Goal: Contribute content: Add original content to the website for others to see

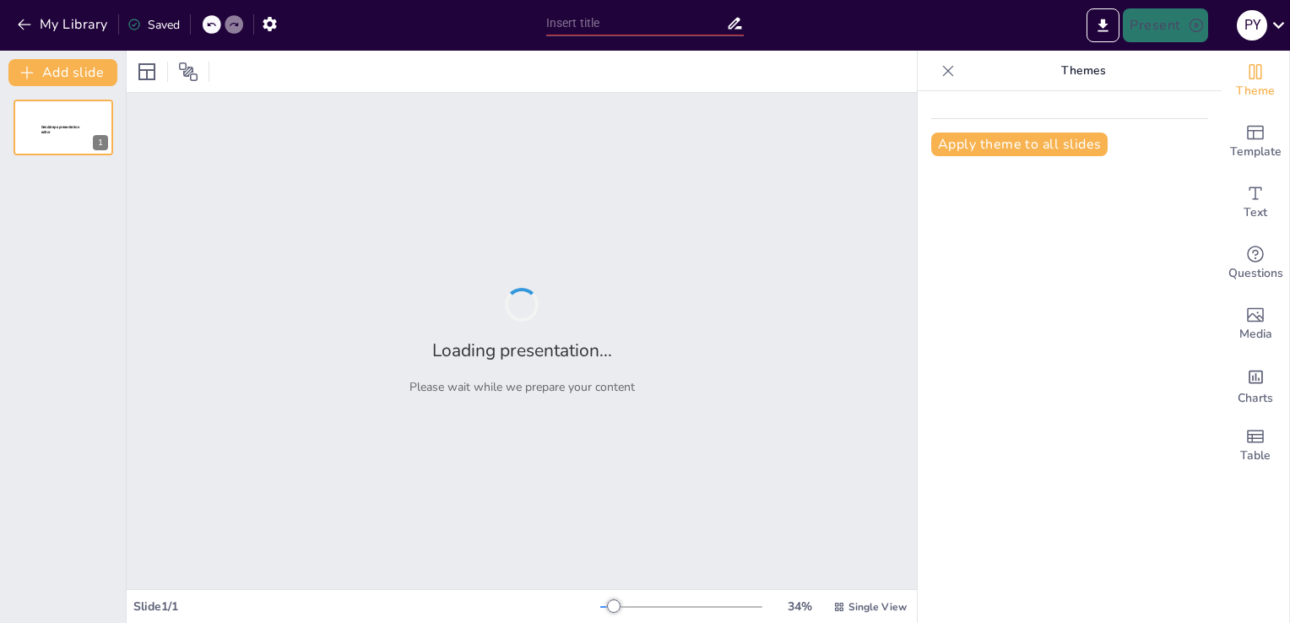
type input "Clucking for Change: Implementing a Game-Changing CSR Program at El Pollito S.A…"
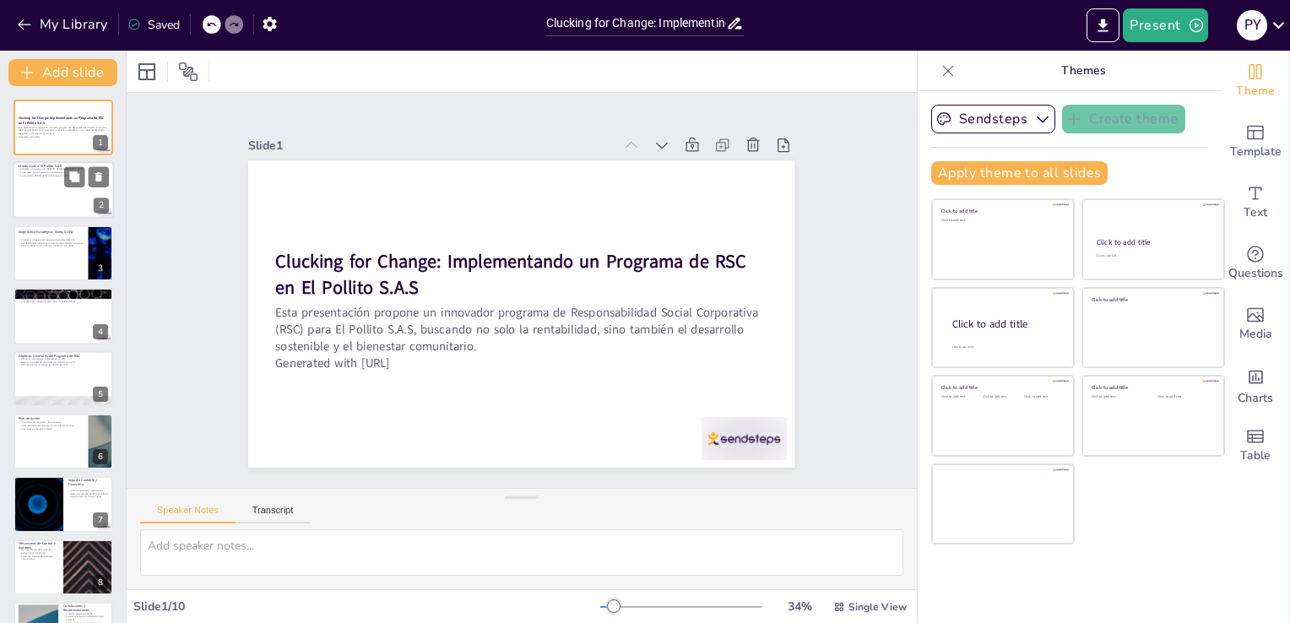
drag, startPoint x: 881, startPoint y: 485, endPoint x: 49, endPoint y: 171, distance: 889.1
click at [49, 171] on div "El Pollito S.A.S está en el [PERSON_NAME][GEOGRAPHIC_DATA] La empresa busca mej…" at bounding box center [63, 172] width 91 height 9
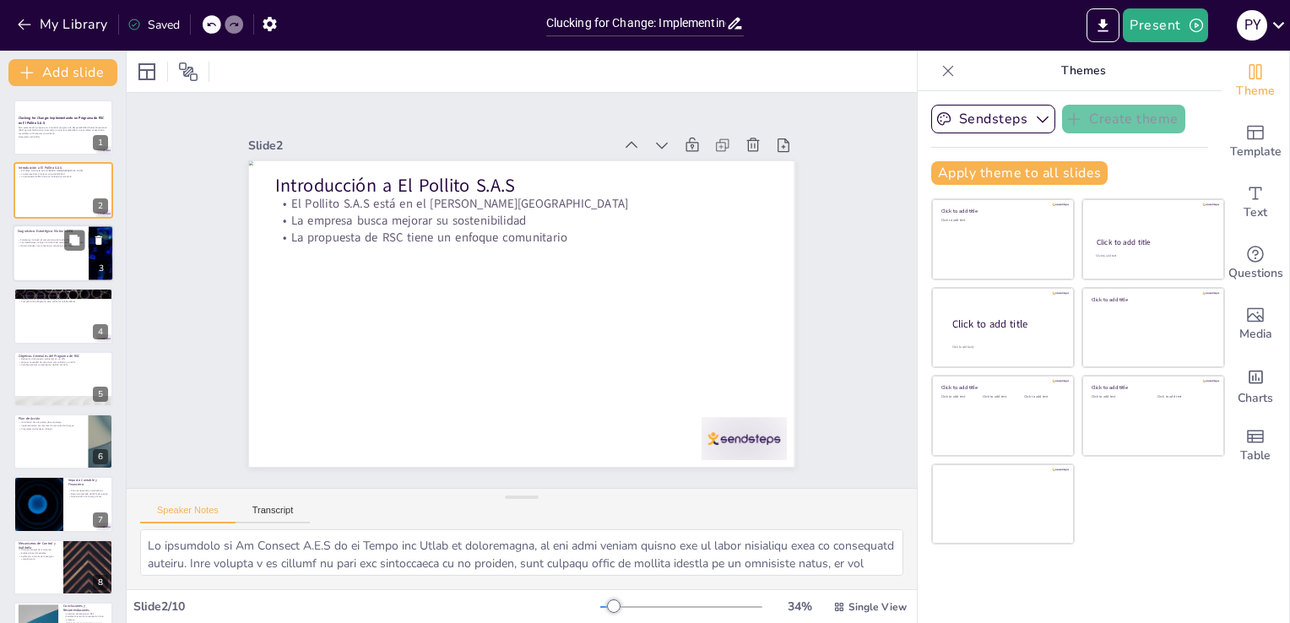
click at [64, 273] on div at bounding box center [63, 253] width 101 height 57
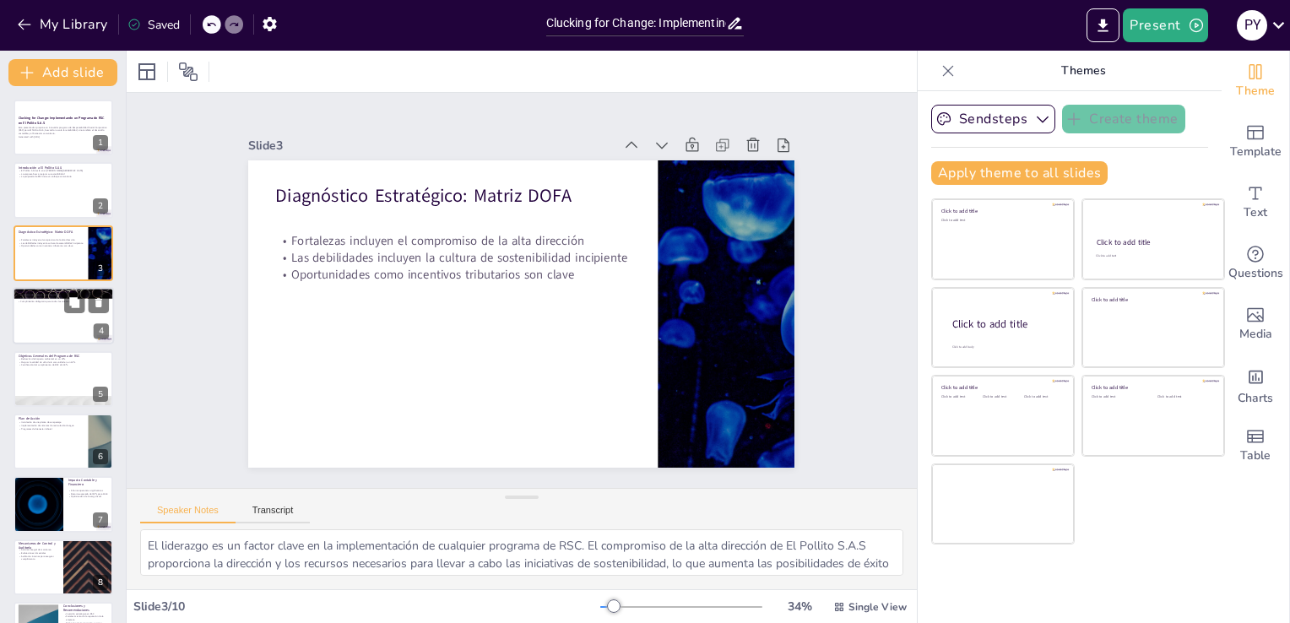
click at [48, 317] on div at bounding box center [63, 315] width 101 height 57
type textarea "La ética es un [PERSON_NAME] fundamental en cualquier organización. Al establec…"
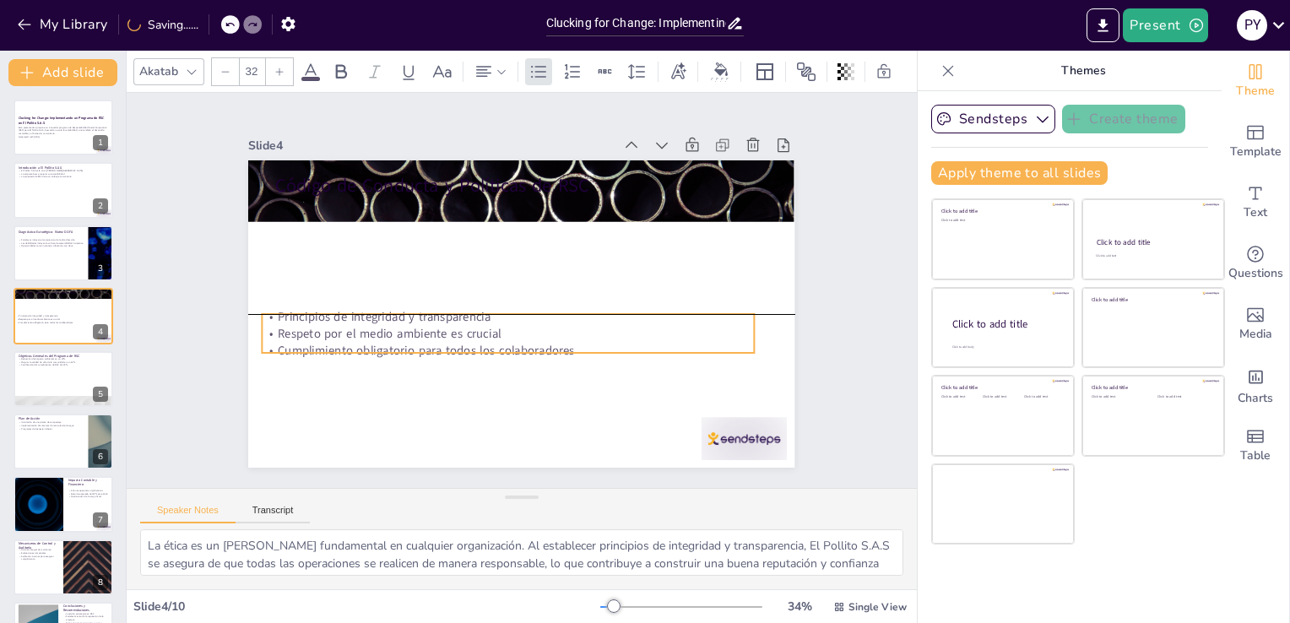
drag, startPoint x: 385, startPoint y: 206, endPoint x: 372, endPoint y: 318, distance: 113.0
click at [372, 318] on p "Respeto por el medio ambiente es crucial" at bounding box center [500, 329] width 485 height 119
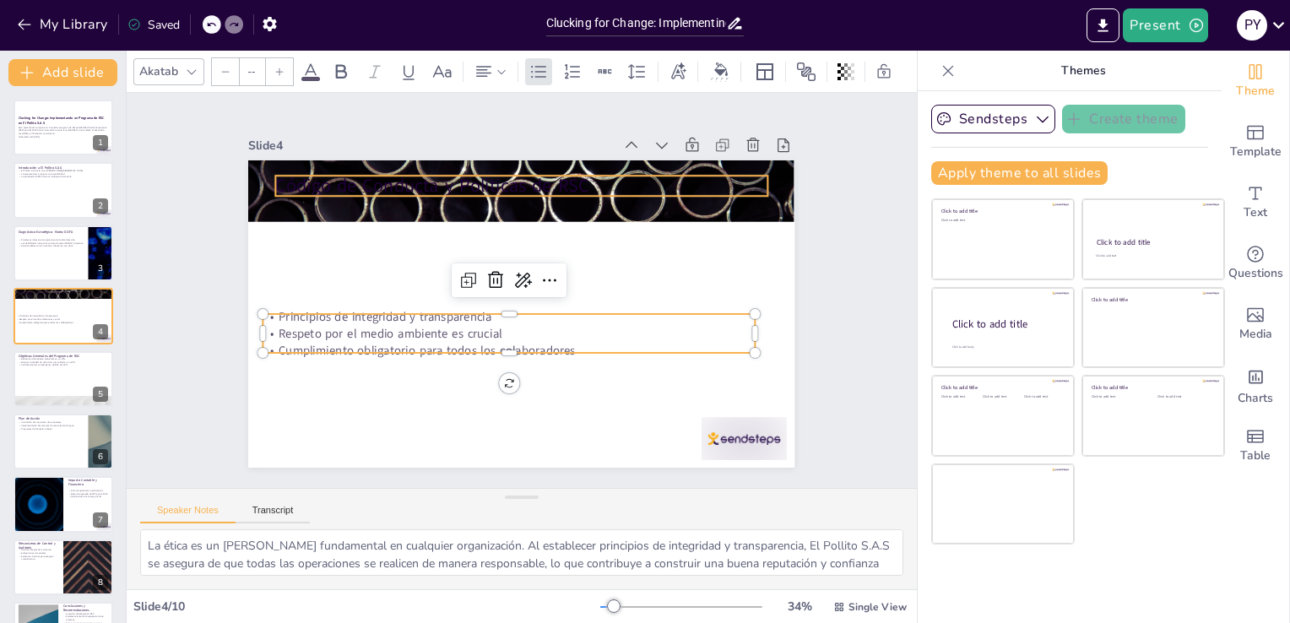
type input "48"
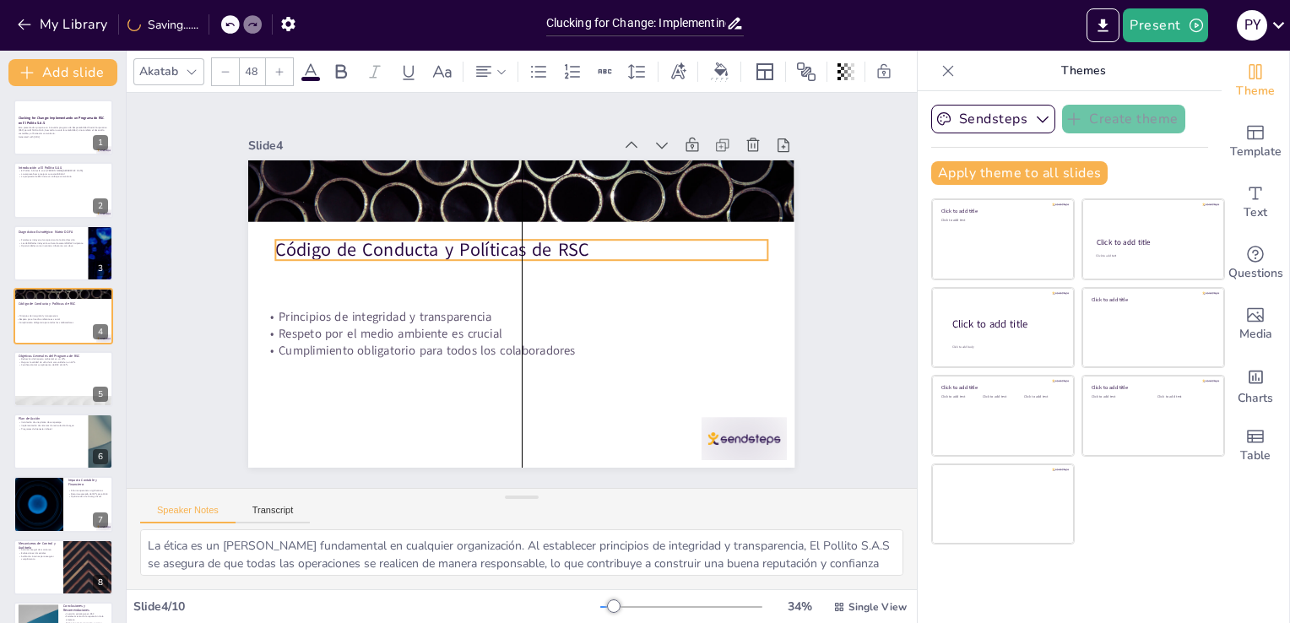
drag, startPoint x: 386, startPoint y: 175, endPoint x: 379, endPoint y: 238, distance: 63.7
click at [379, 238] on p "Código de Conducta y Políticas de RSC" at bounding box center [525, 250] width 491 height 77
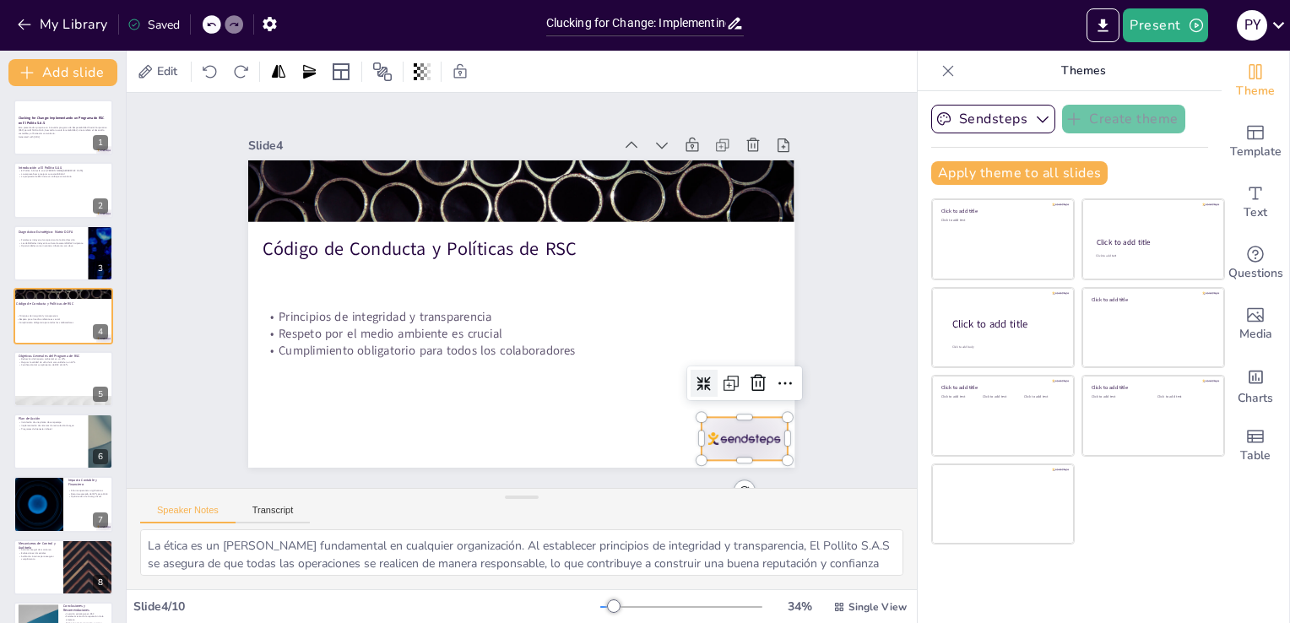
click at [705, 452] on div at bounding box center [709, 481] width 92 height 59
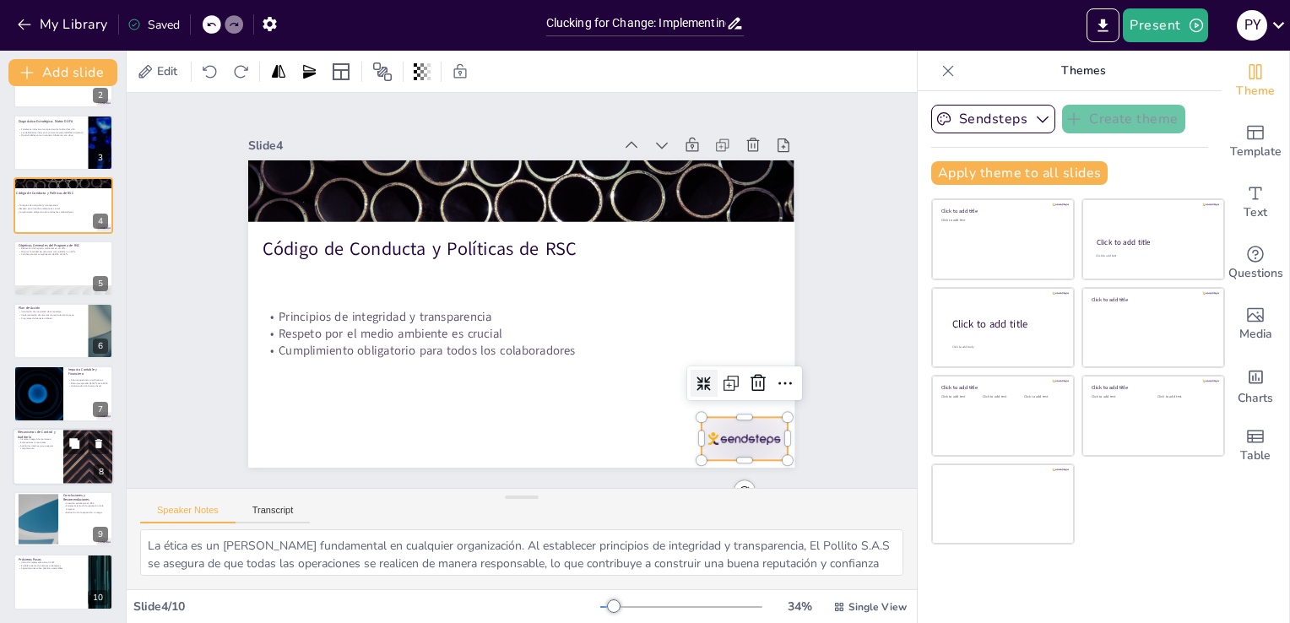
click at [30, 441] on p "Evaluaciones trimestrales" at bounding box center [38, 442] width 41 height 3
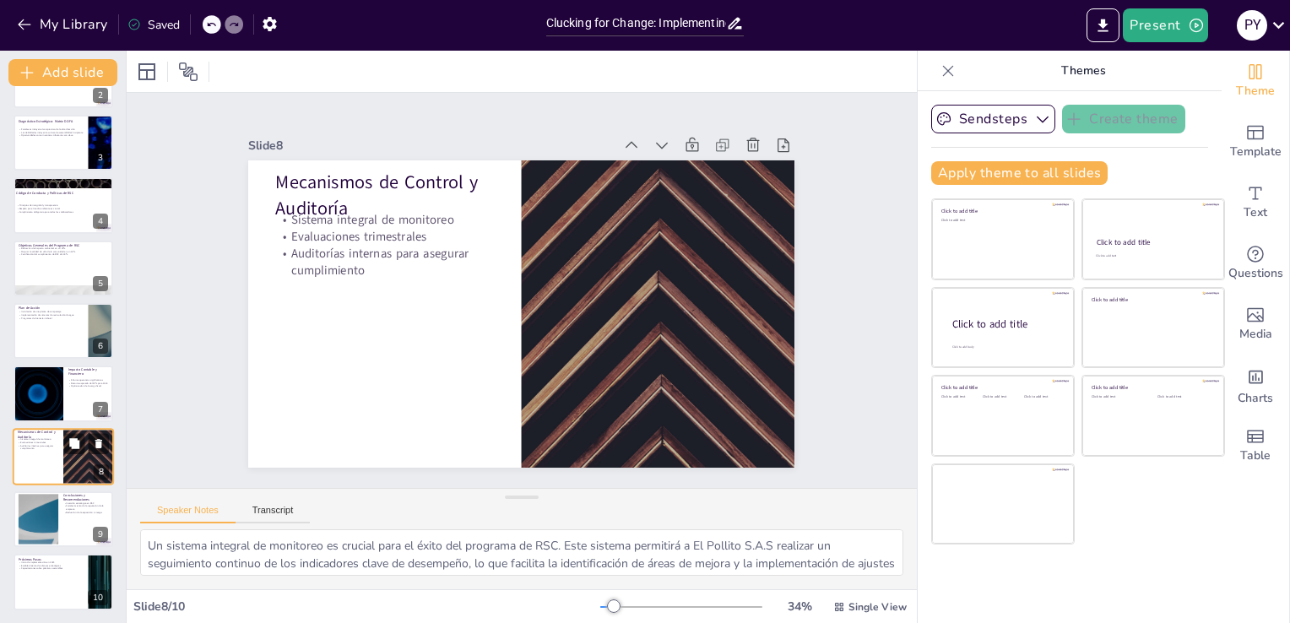
scroll to position [111, 0]
click at [88, 525] on div at bounding box center [63, 518] width 101 height 57
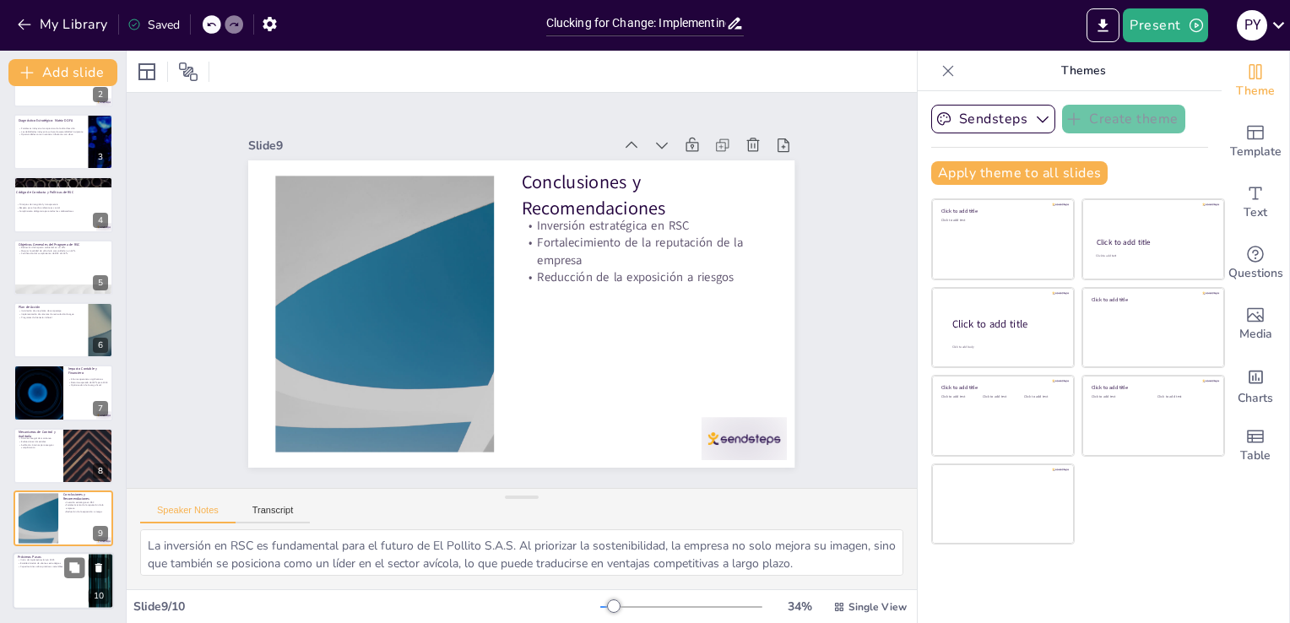
click at [55, 591] on div at bounding box center [63, 581] width 101 height 57
type textarea "El inicio de la implementación en 2025 es un hito importante para El Pollito S.…"
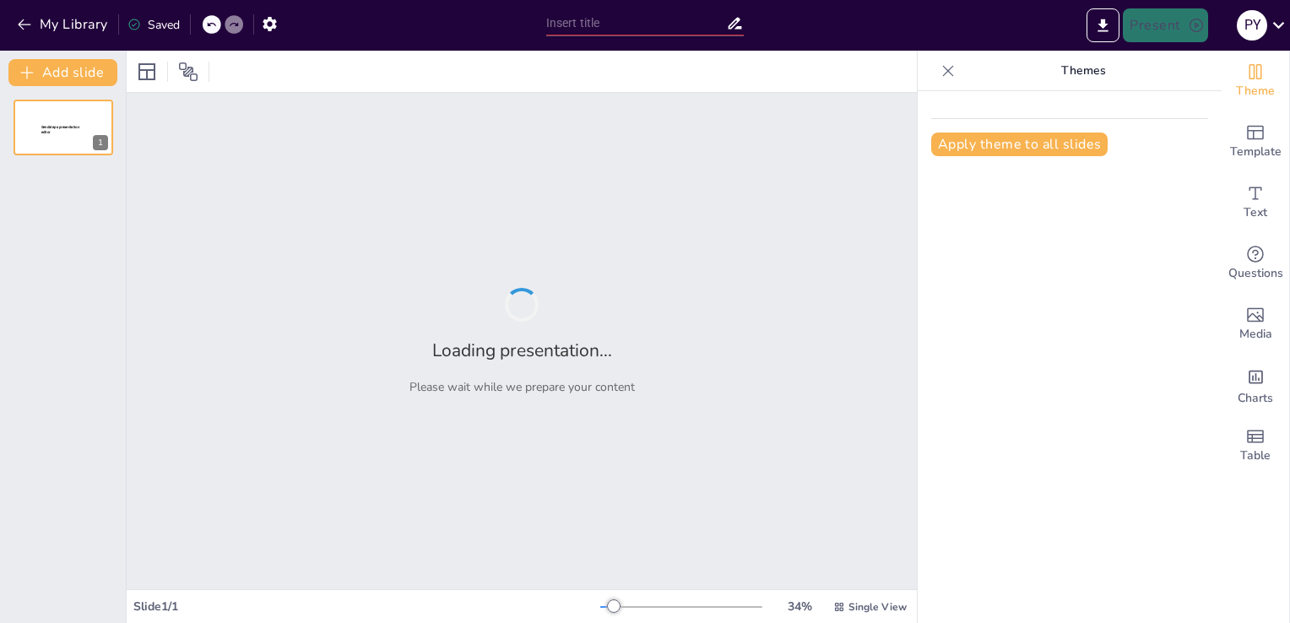
type input "Clucking for Change: Implementing a Game-Changing CSR Program at El Pollito S.A…"
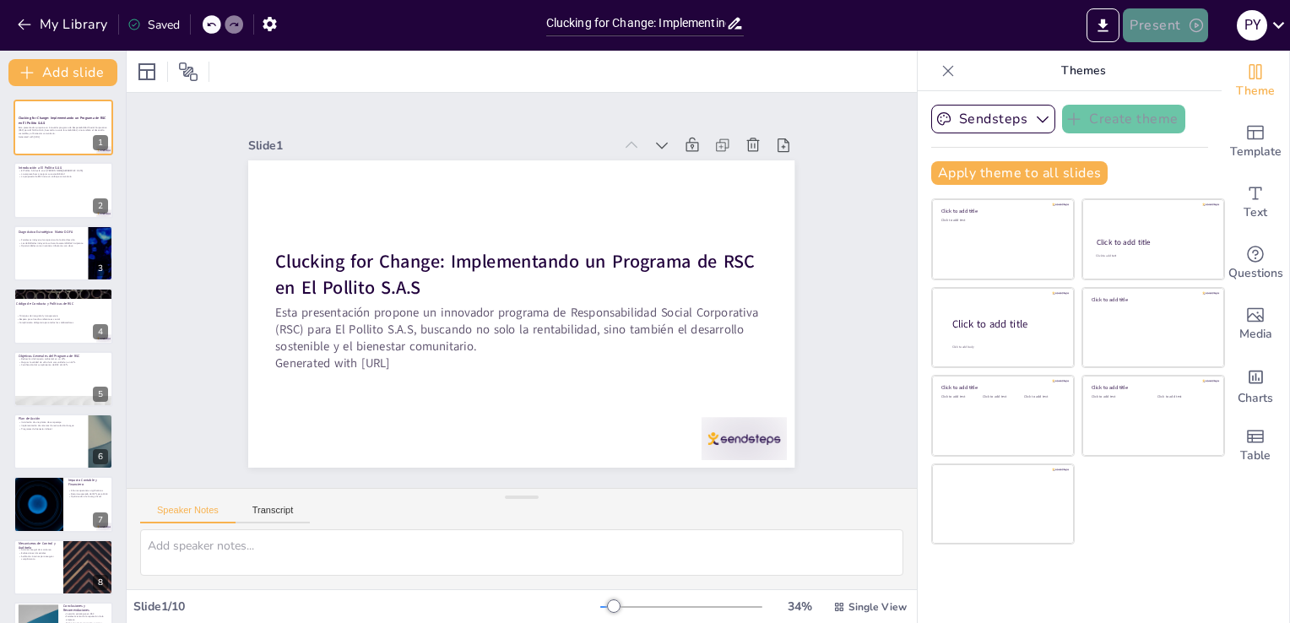
click at [1149, 22] on button "Present" at bounding box center [1165, 25] width 84 height 34
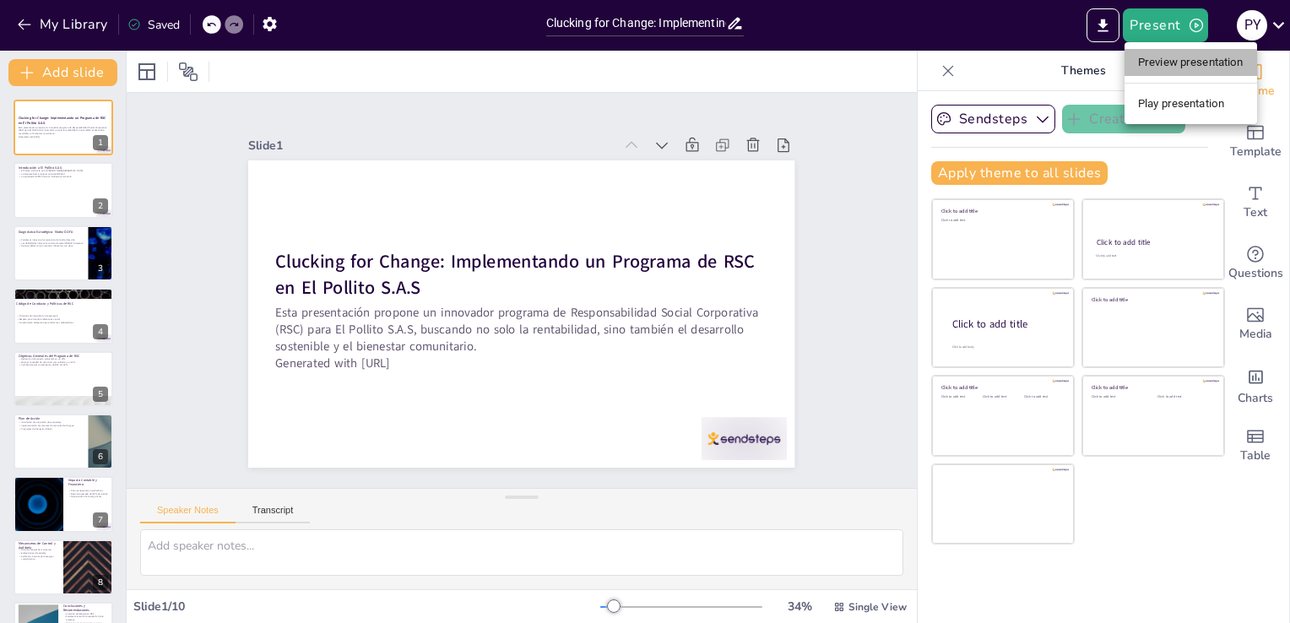
click at [1174, 52] on li "Preview presentation" at bounding box center [1191, 62] width 133 height 27
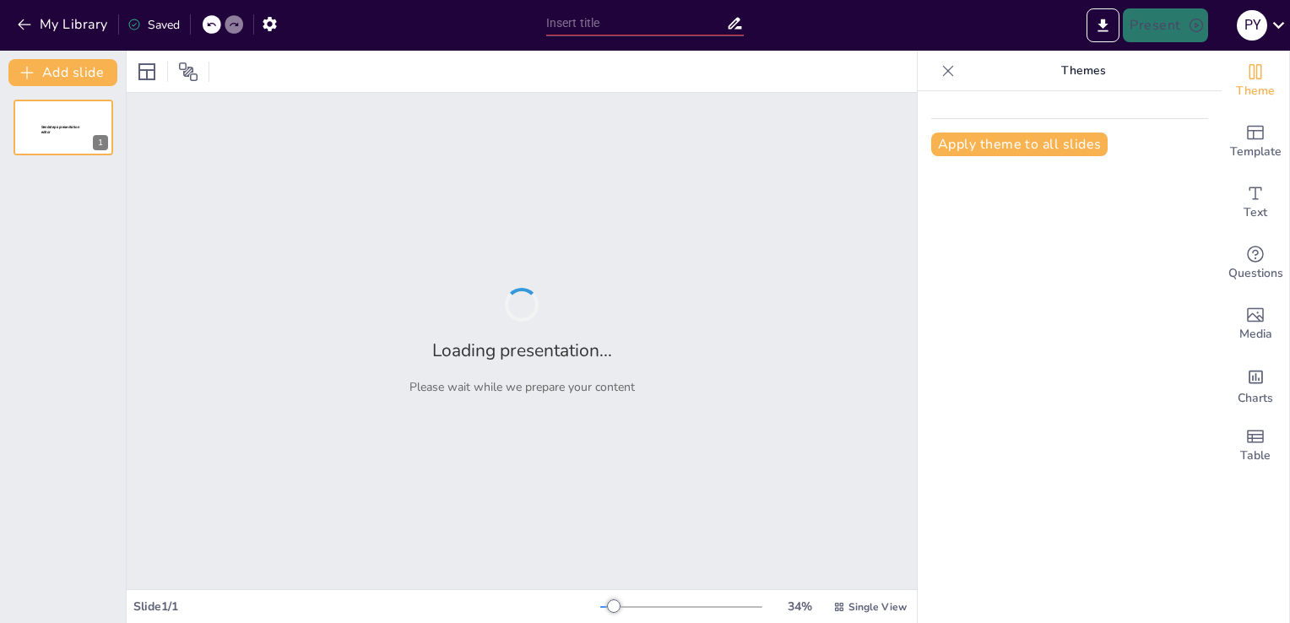
type input "Clucking for Change: Implementing a Game-Changing CSR Program at El Pollito S.A…"
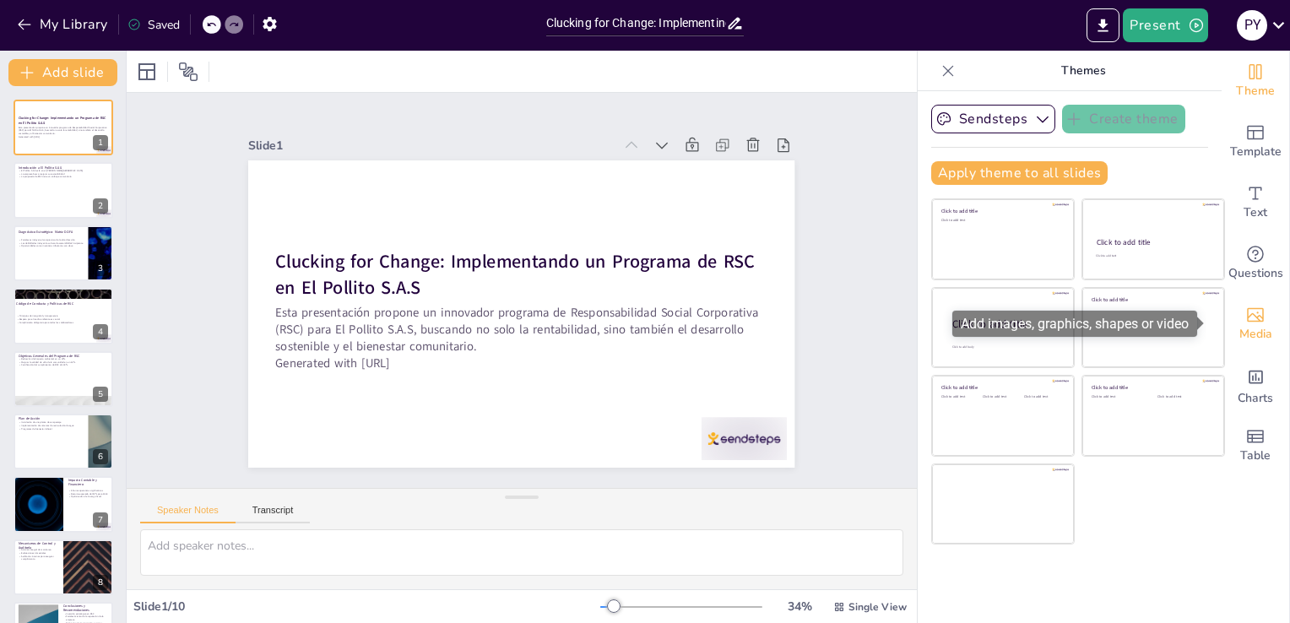
click at [1269, 317] on div "Media" at bounding box center [1256, 324] width 68 height 61
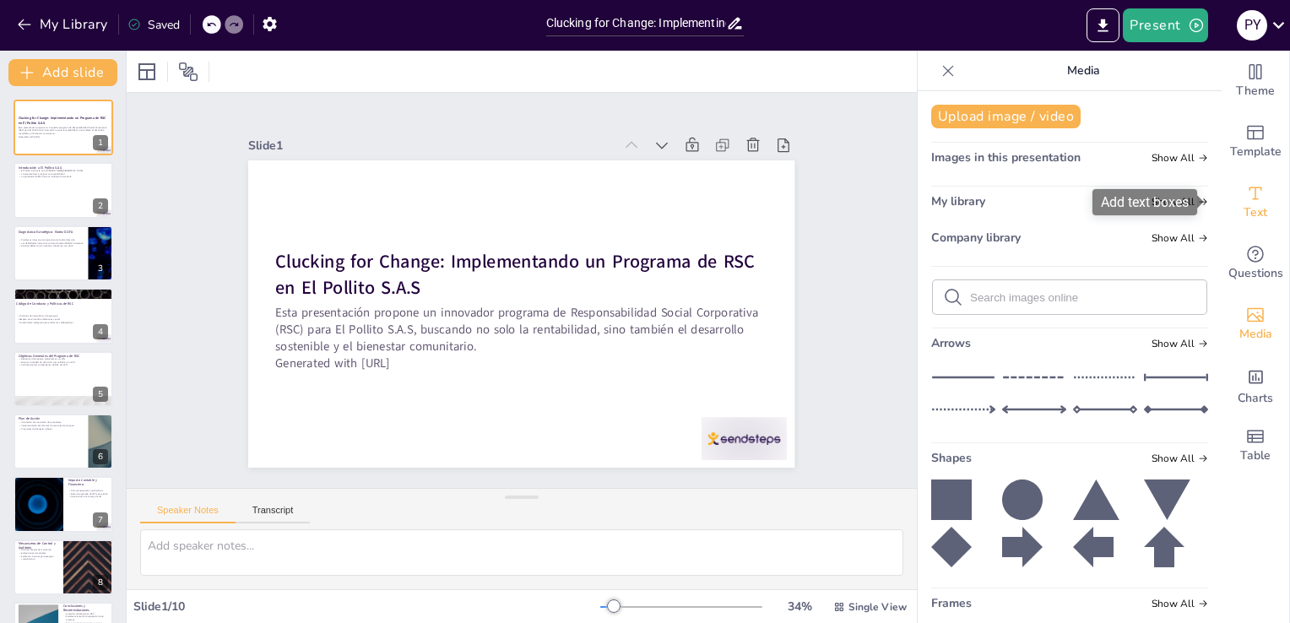
click at [1257, 212] on div "Text" at bounding box center [1256, 202] width 68 height 61
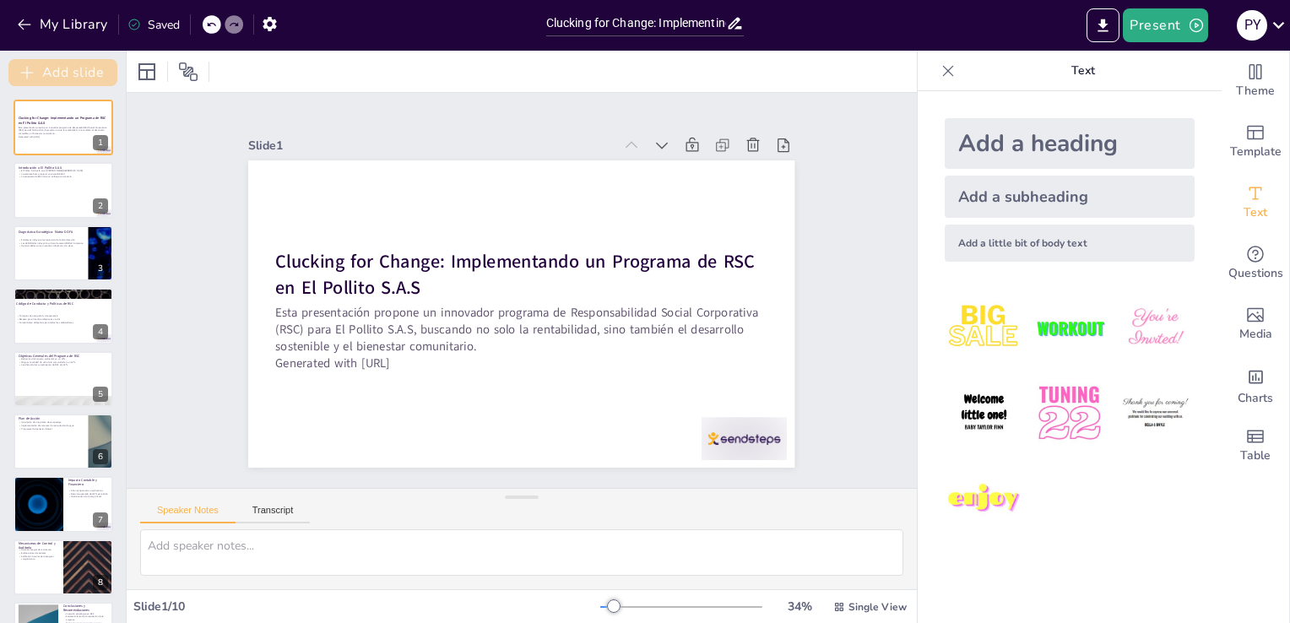
click at [67, 64] on button "Add slide" at bounding box center [62, 72] width 109 height 27
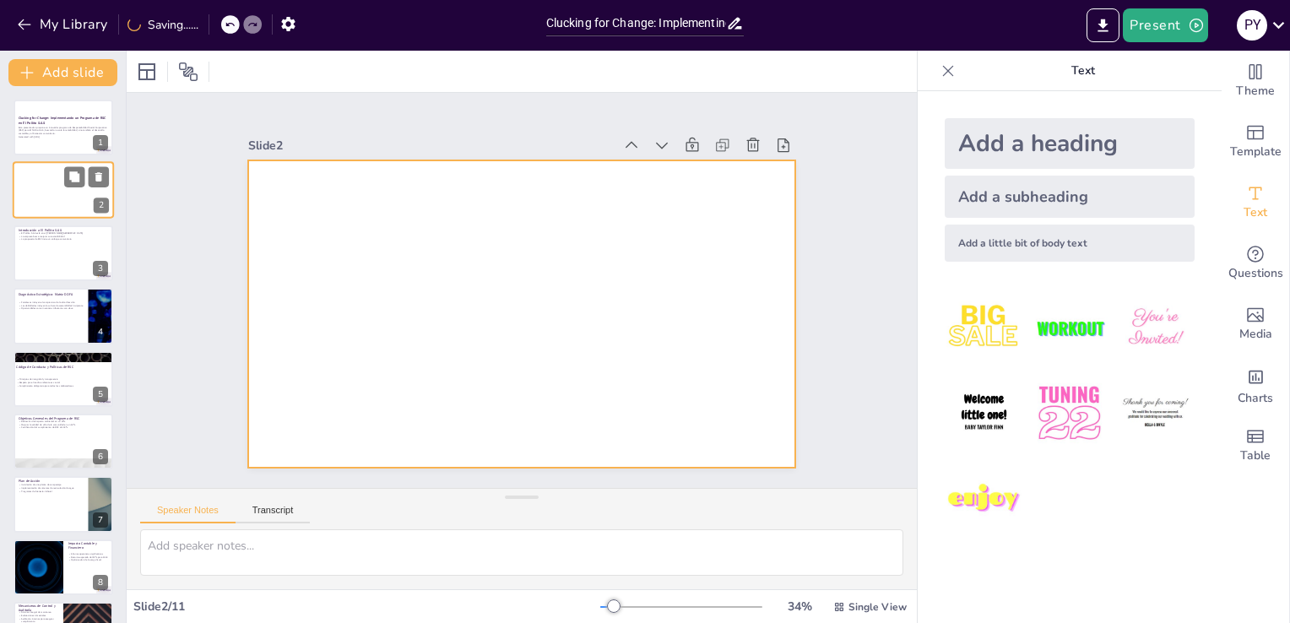
click at [71, 204] on div at bounding box center [63, 190] width 101 height 57
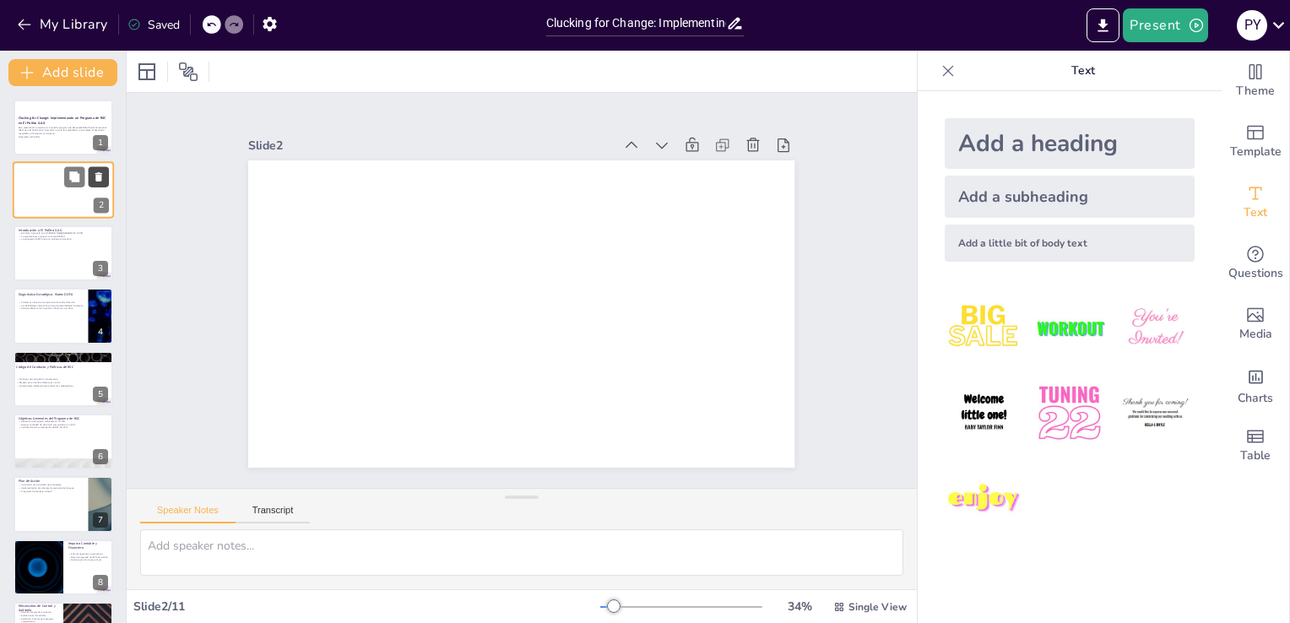
click at [100, 177] on icon at bounding box center [98, 177] width 7 height 9
type textarea "La ubicación de El Pollito S.A.S en el Valle del Cauca es estratégica, ya que e…"
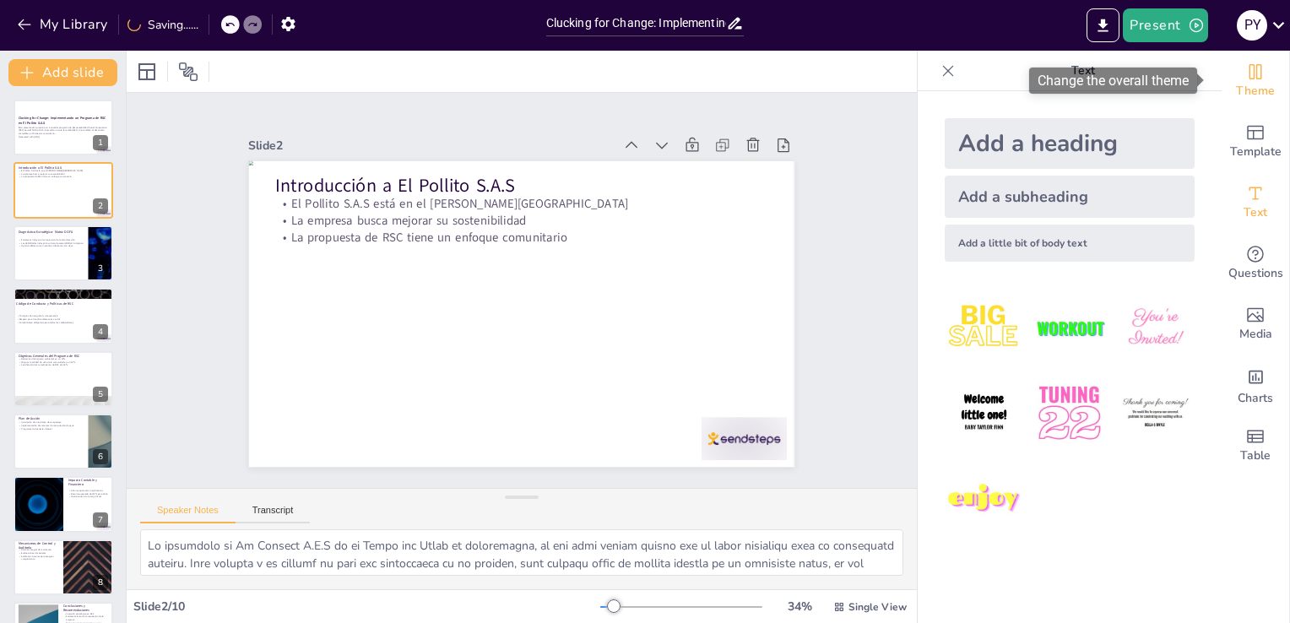
click at [1240, 97] on span "Theme" at bounding box center [1255, 91] width 39 height 19
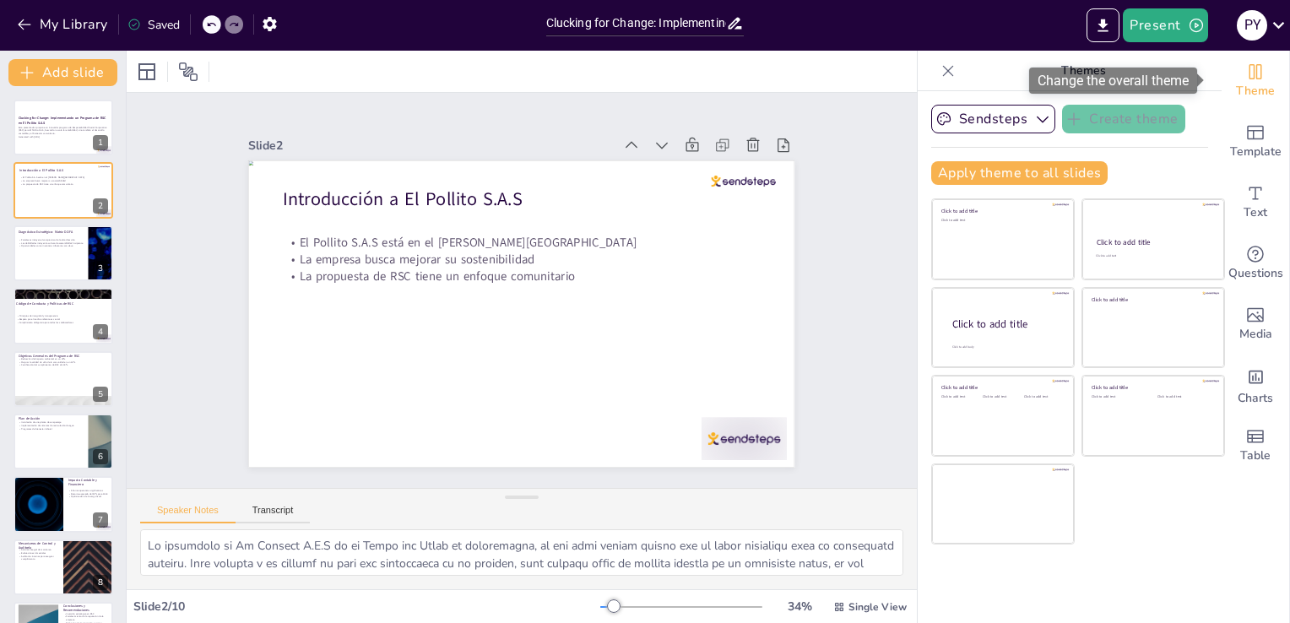
click at [1250, 96] on span "Theme" at bounding box center [1255, 91] width 39 height 19
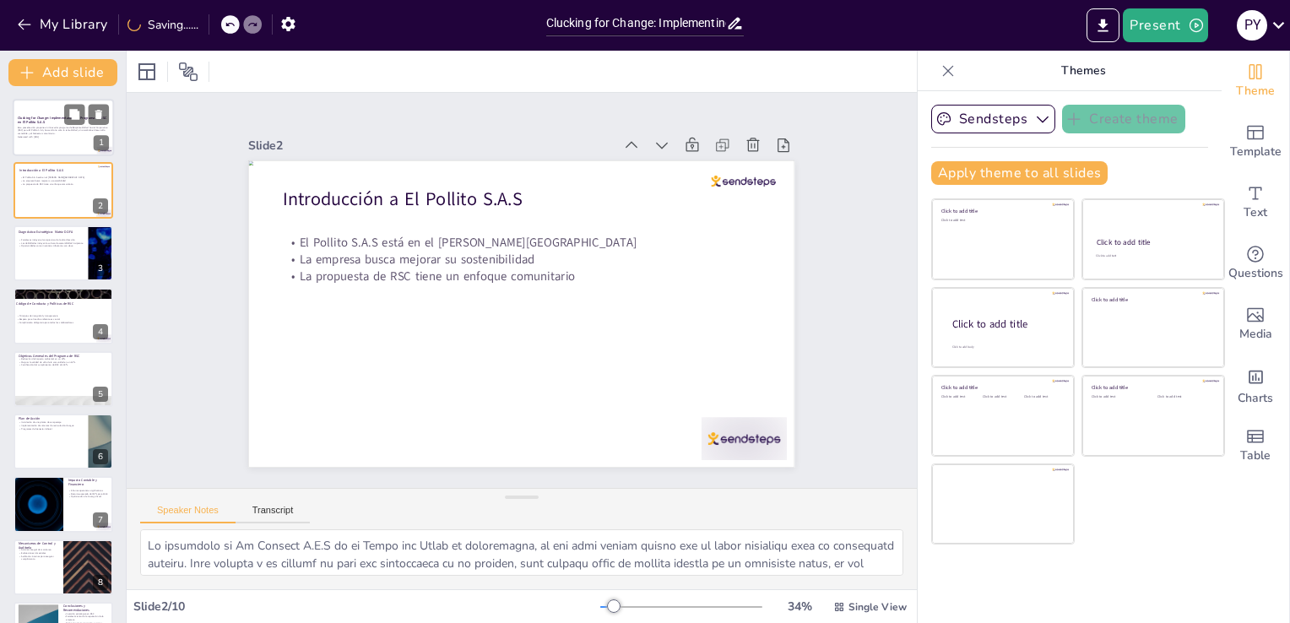
click at [62, 133] on p "Esta presentación propone un innovador programa de Responsabilidad Social Corpo…" at bounding box center [63, 130] width 91 height 9
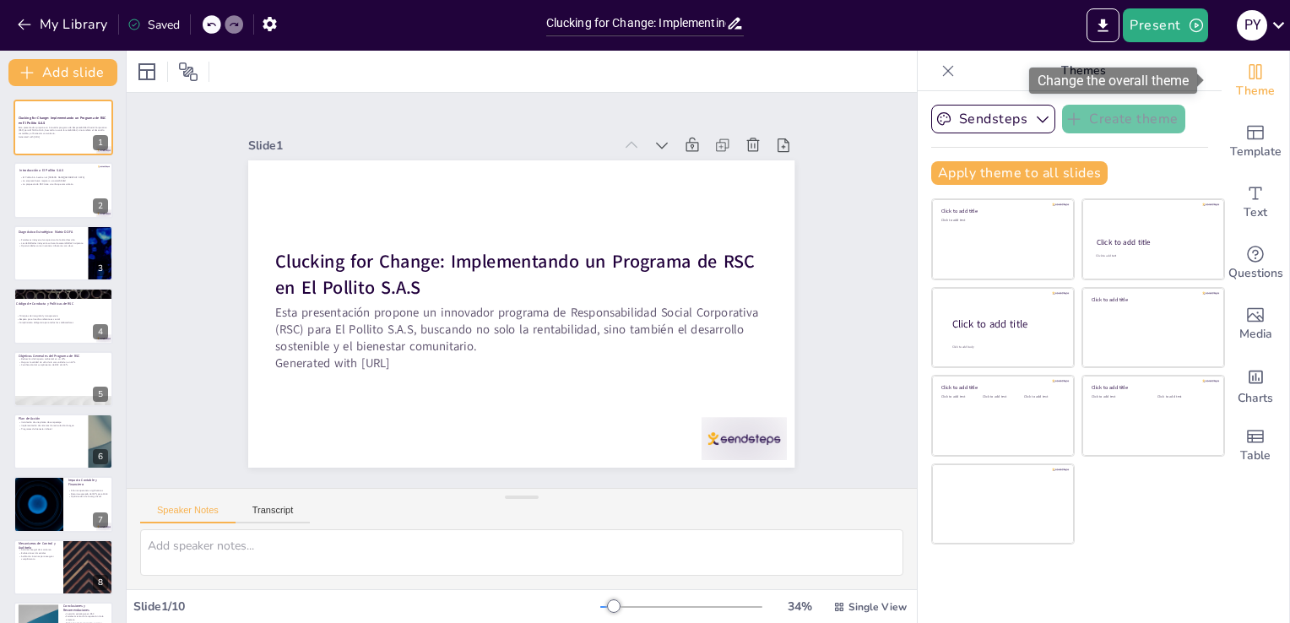
click at [1251, 76] on icon "Change the overall theme" at bounding box center [1256, 72] width 20 height 20
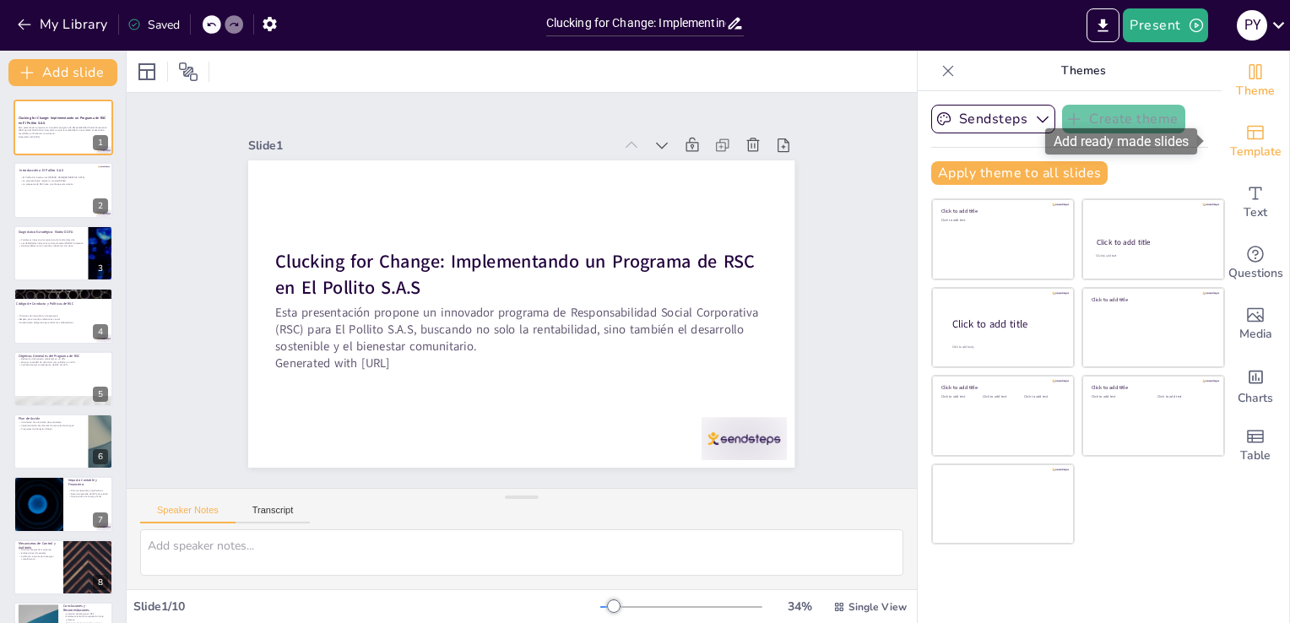
click at [1251, 154] on span "Template" at bounding box center [1256, 152] width 52 height 19
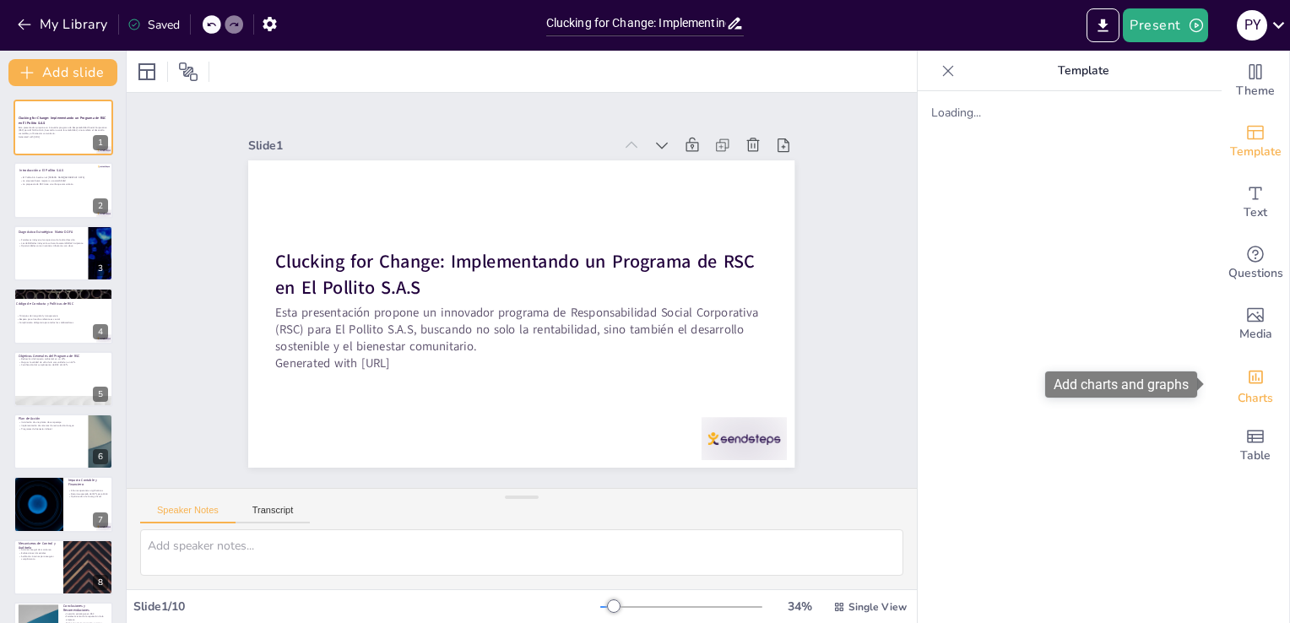
click at [1249, 383] on icon "Add charts and graphs" at bounding box center [1256, 378] width 14 height 14
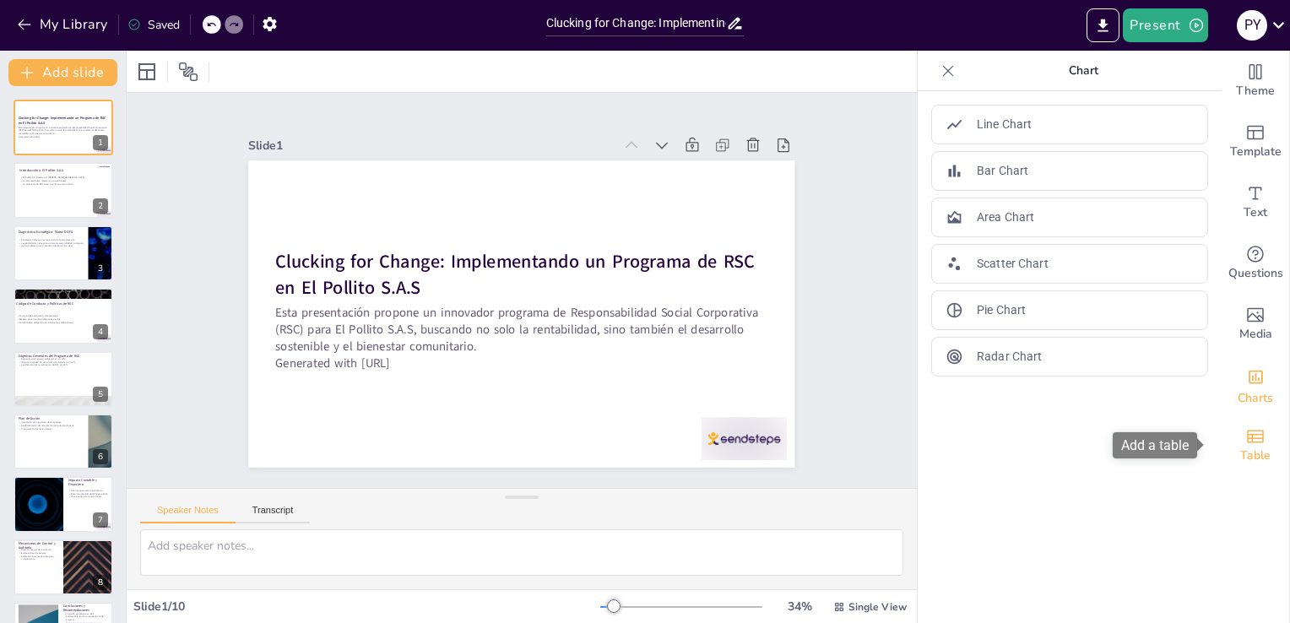
click at [1269, 475] on div "Table" at bounding box center [1256, 445] width 68 height 61
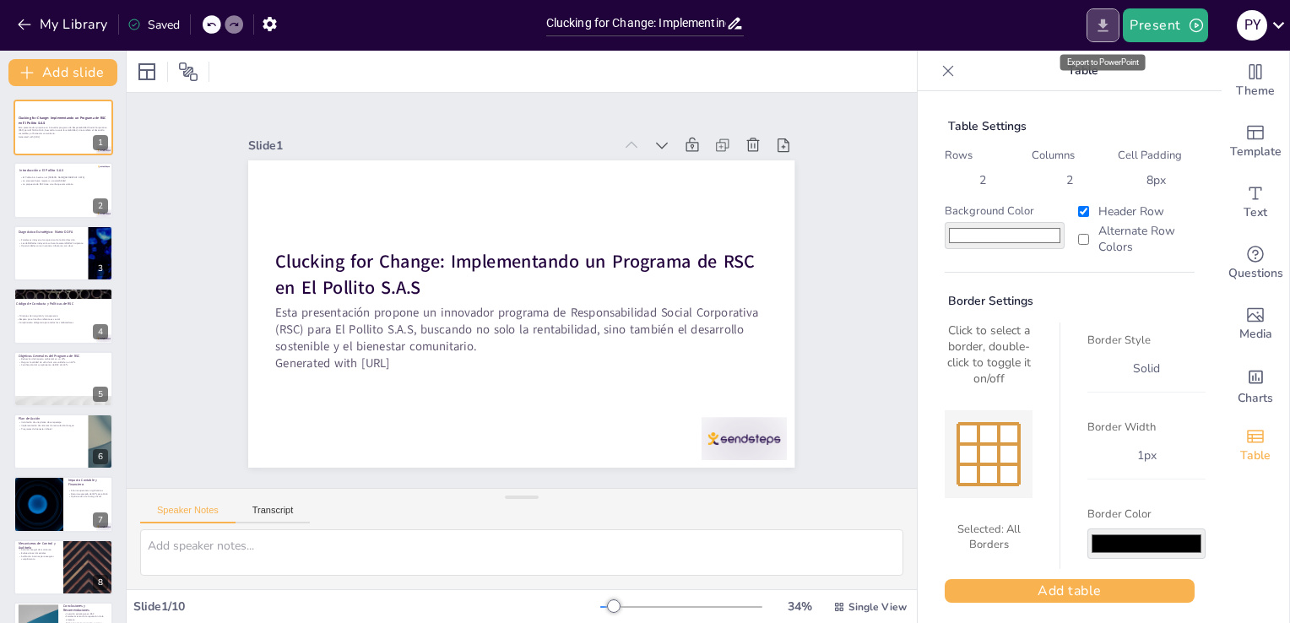
click at [1116, 19] on button "Export to PowerPoint" at bounding box center [1103, 25] width 33 height 34
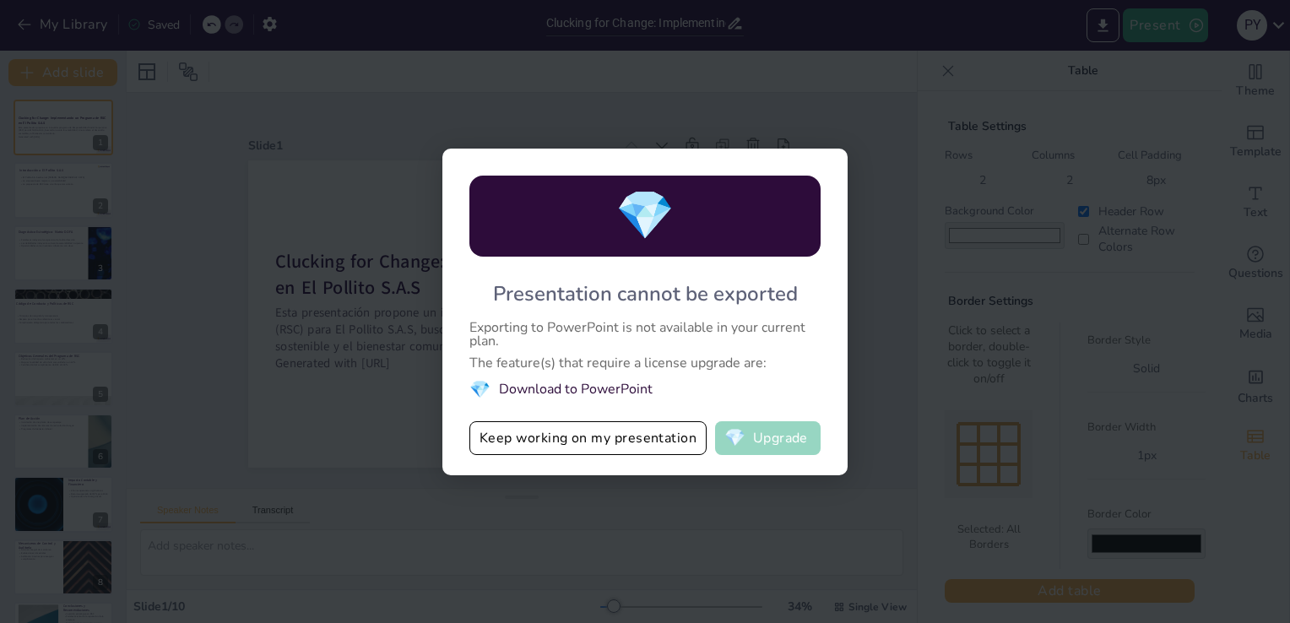
click at [768, 448] on button "💎 Upgrade" at bounding box center [768, 438] width 106 height 34
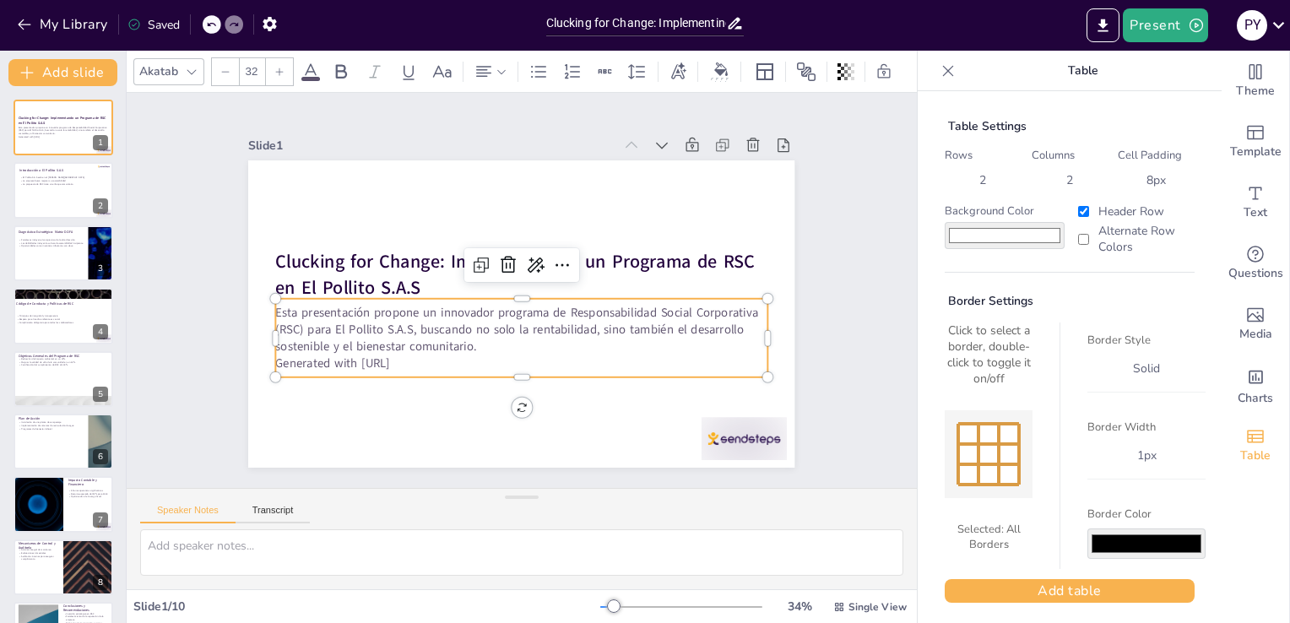
click at [296, 309] on p "Esta presentación propone un innovador programa de Responsabilidad Social Corpo…" at bounding box center [517, 330] width 495 height 102
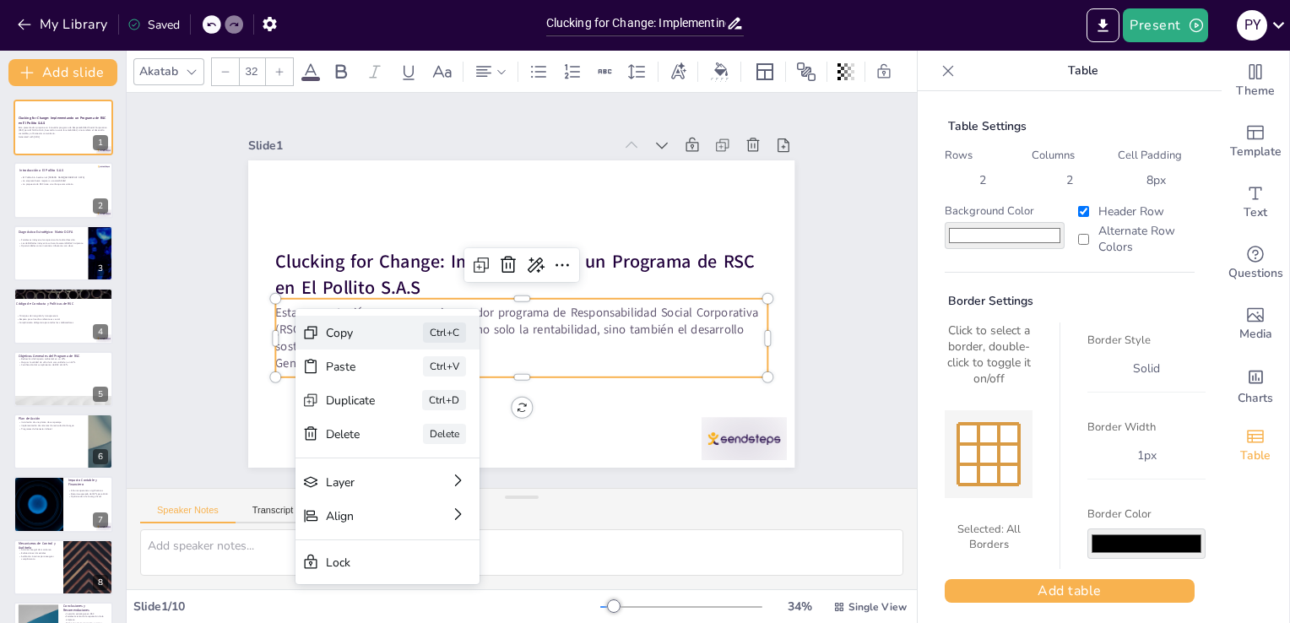
click at [438, 410] on div "Copy" at bounding box center [464, 420] width 52 height 21
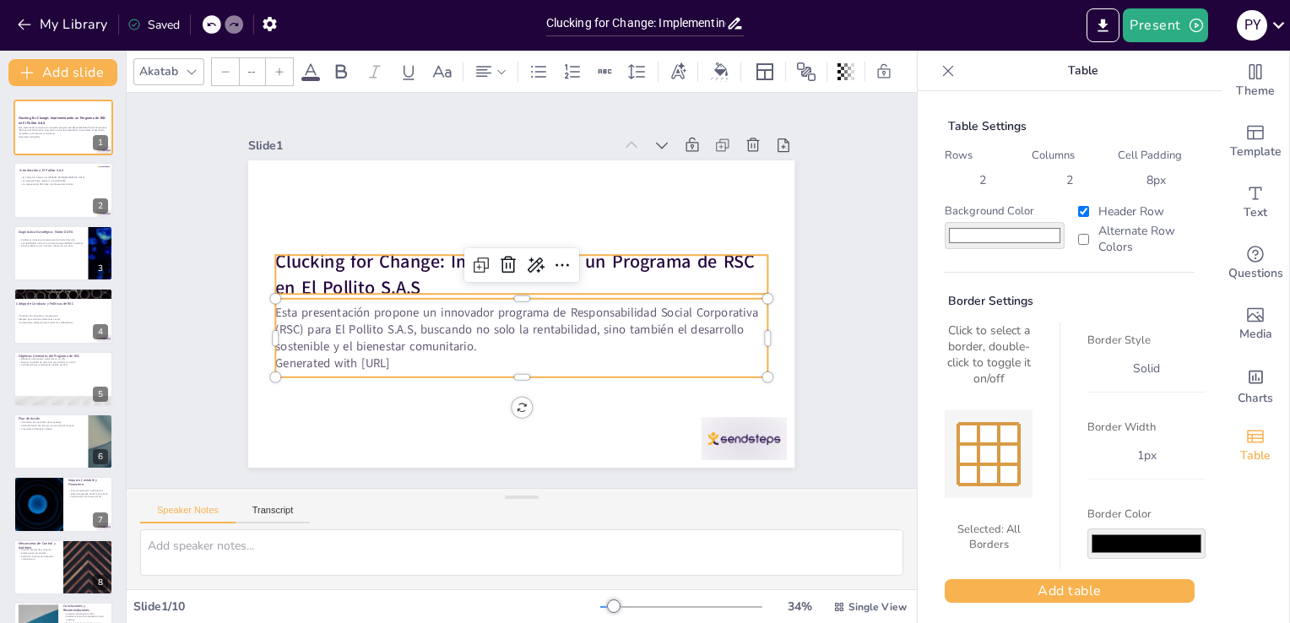
type input "48"
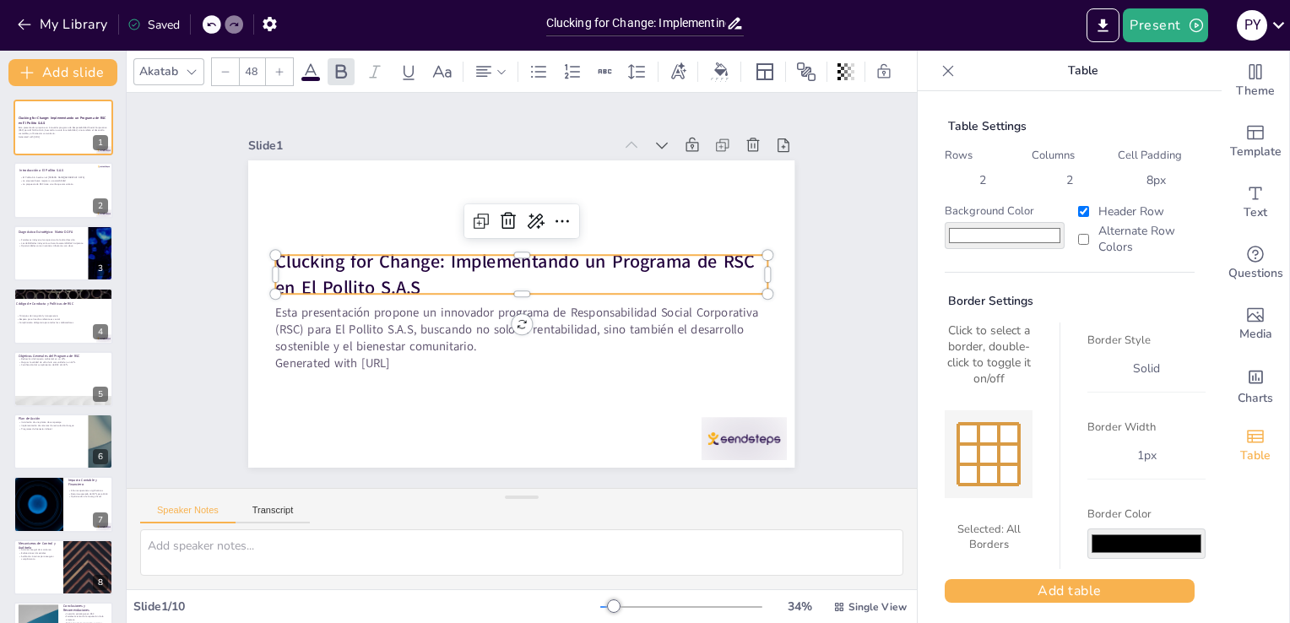
click at [392, 252] on strong "Clucking for Change: Implementando un Programa de RSC en El Pollito S.A.S" at bounding box center [517, 261] width 482 height 74
click at [69, 189] on div at bounding box center [63, 190] width 101 height 57
type textarea "La ubicación de El Pollito S.A.S en el Valle del Cauca es estratégica, ya que e…"
